Goal: Task Accomplishment & Management: Manage account settings

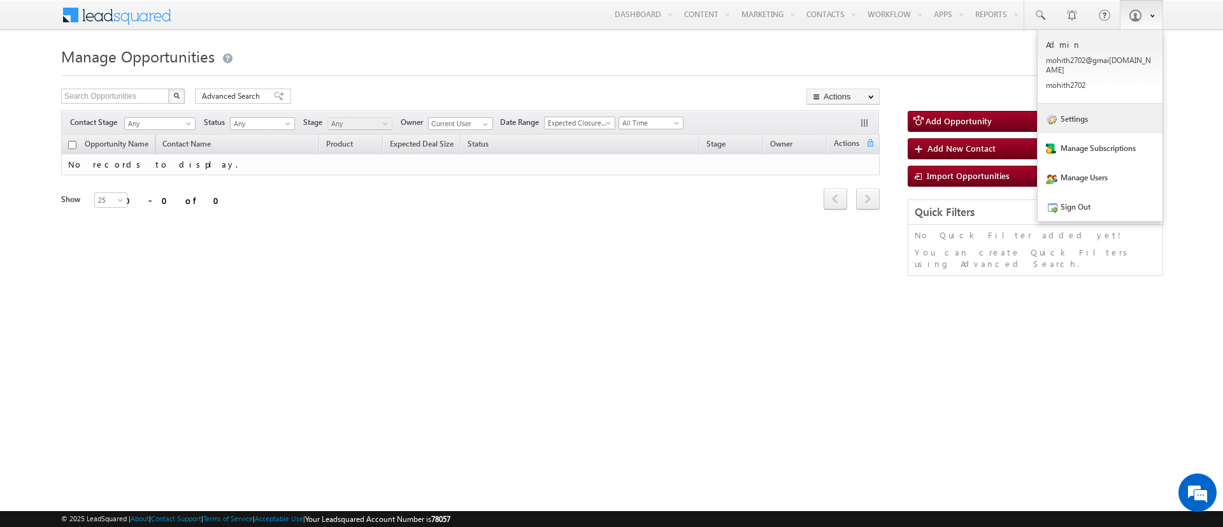
click at [1109, 113] on link "Settings" at bounding box center [1100, 118] width 125 height 29
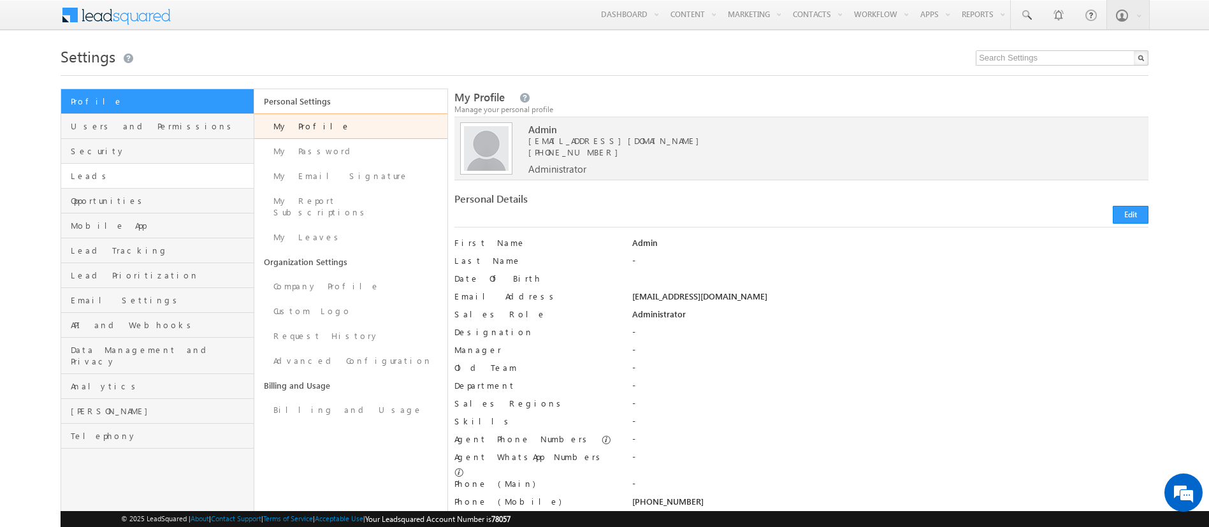
click at [159, 186] on link "Leads" at bounding box center [157, 176] width 192 height 25
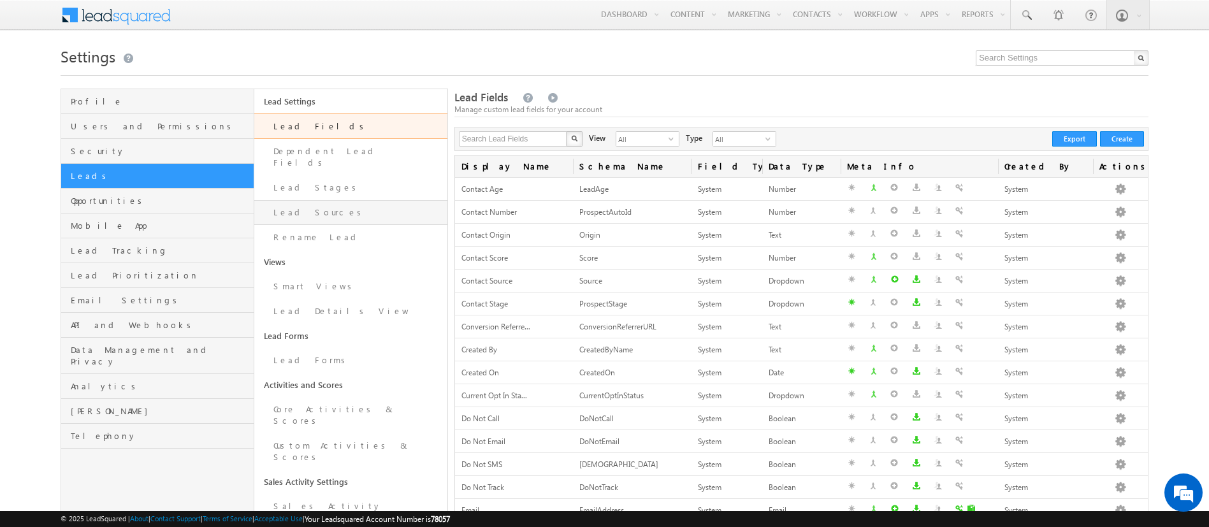
click at [324, 208] on link "Lead Sources" at bounding box center [350, 212] width 193 height 25
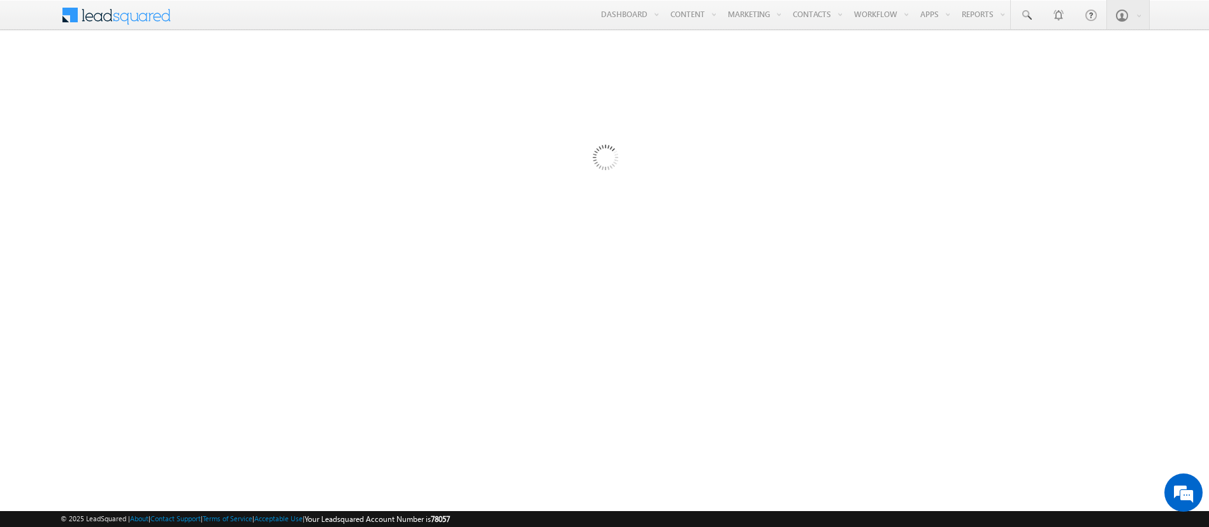
click at [324, 208] on div at bounding box center [605, 349] width 1088 height 510
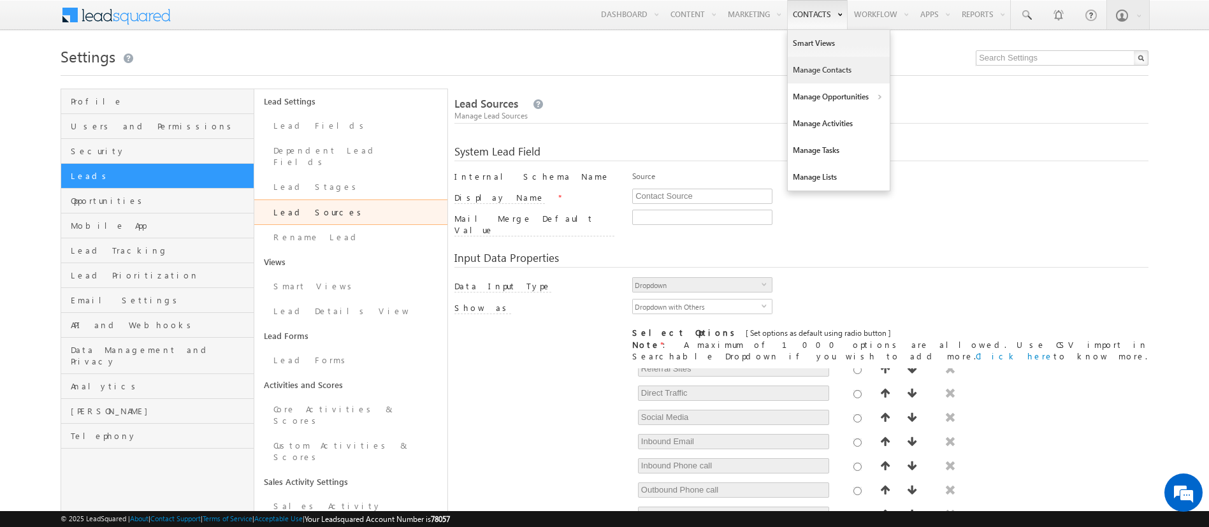
click at [838, 68] on link "Manage Contacts" at bounding box center [839, 70] width 102 height 27
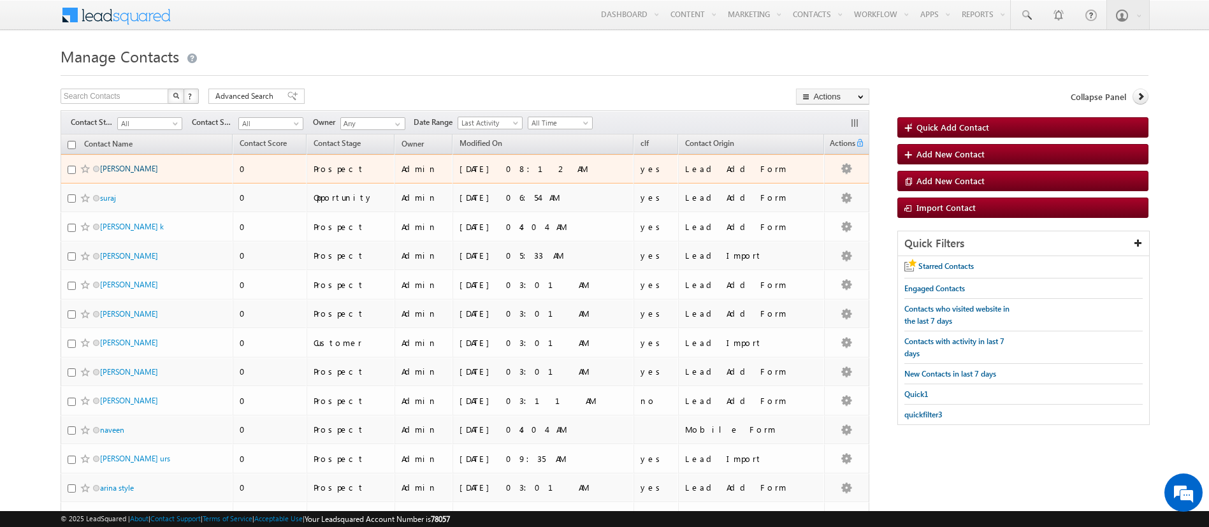
click at [108, 165] on link "[PERSON_NAME]" at bounding box center [129, 169] width 58 height 10
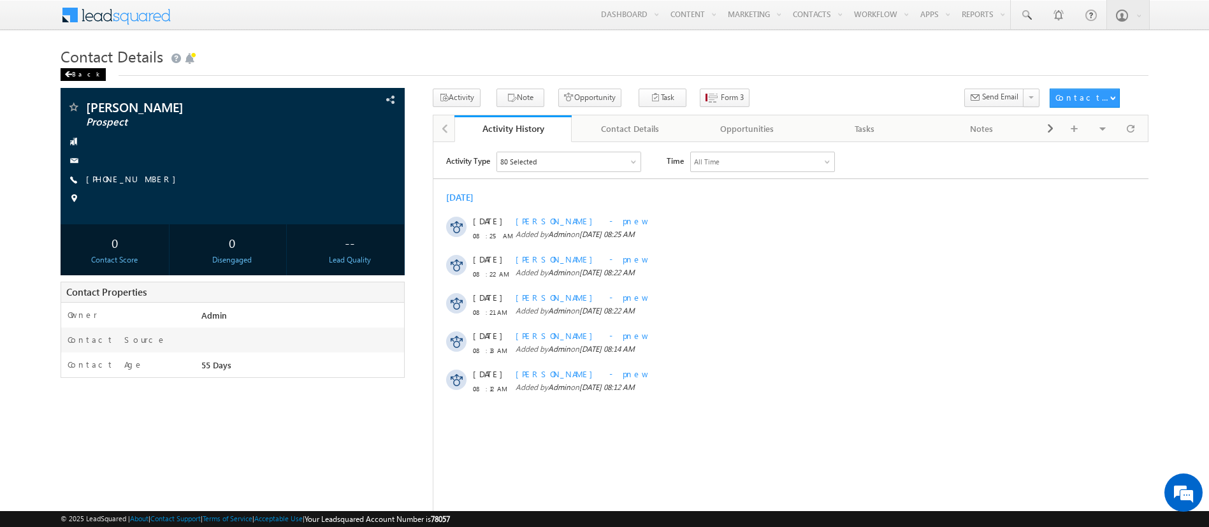
click at [68, 71] on span at bounding box center [68, 74] width 8 height 6
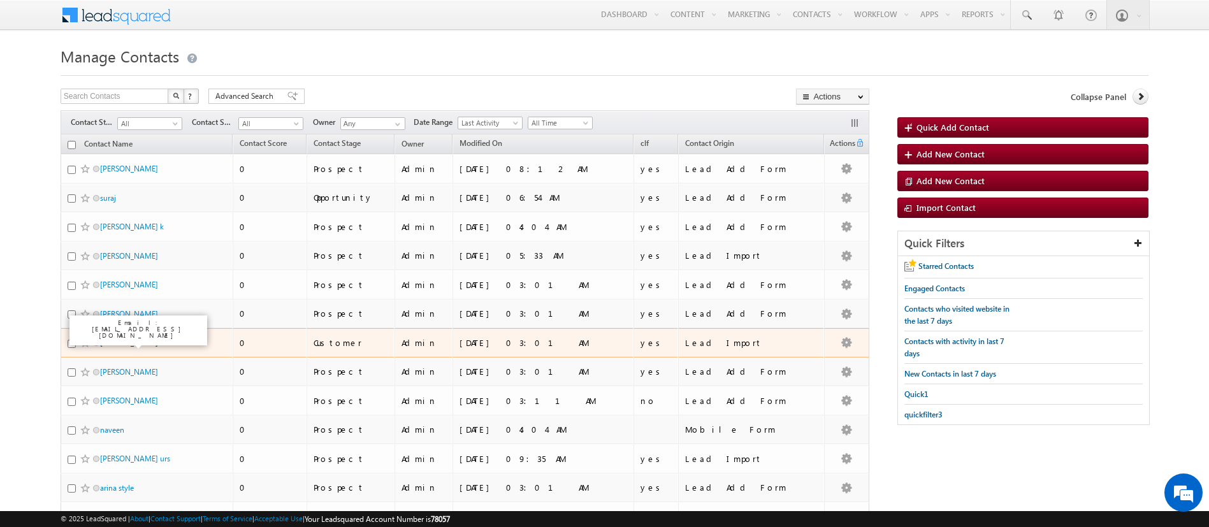
click at [113, 338] on link "suraj raj" at bounding box center [129, 343] width 58 height 10
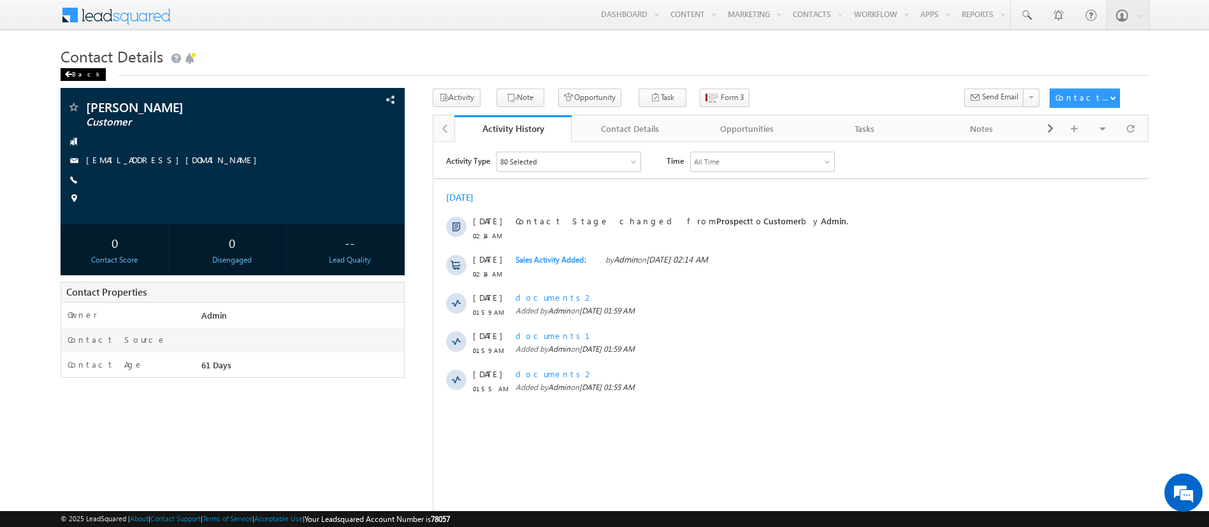
click at [71, 70] on div "Back" at bounding box center [83, 74] width 45 height 13
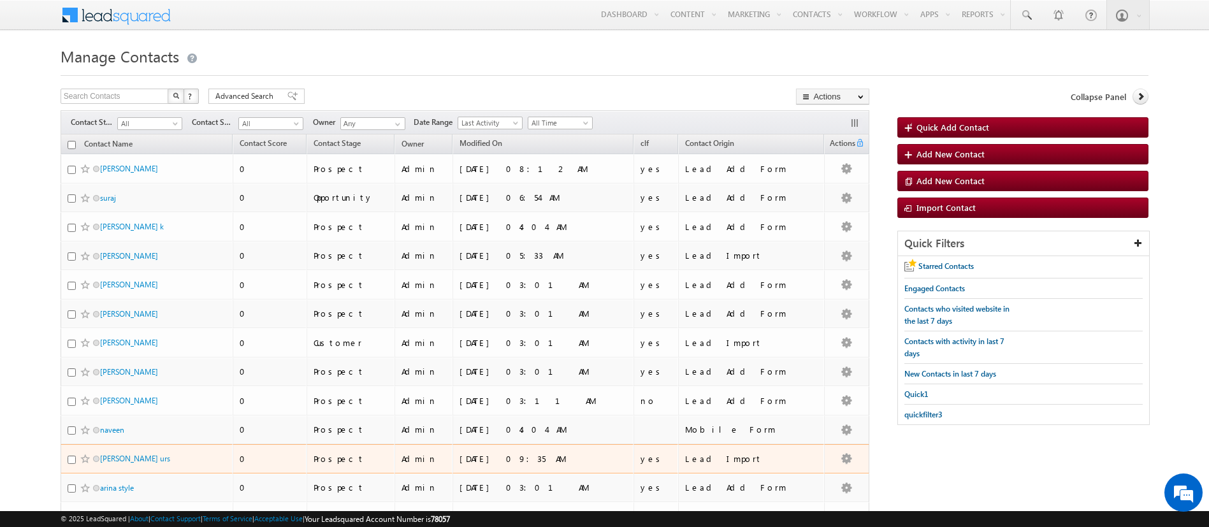
scroll to position [368, 0]
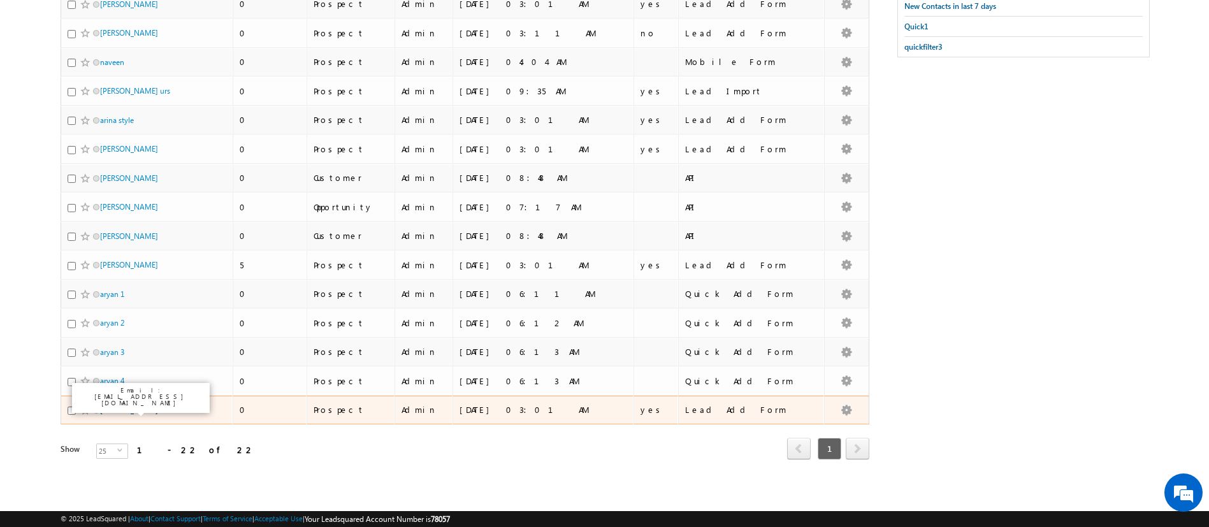
click at [121, 410] on link "[PERSON_NAME]" at bounding box center [129, 410] width 58 height 10
